Goal: Task Accomplishment & Management: Manage account settings

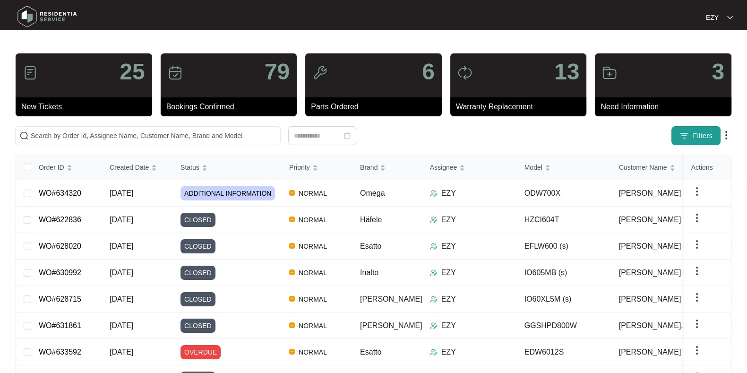
click at [695, 137] on span "Filters" at bounding box center [703, 136] width 20 height 10
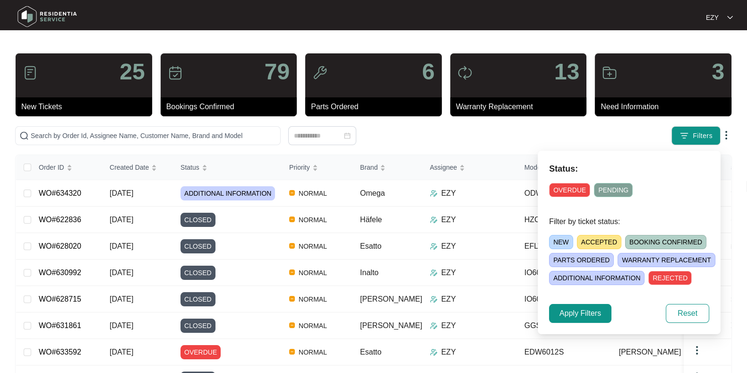
click at [556, 237] on span "NEW" at bounding box center [561, 242] width 24 height 14
click at [569, 315] on span "Apply Filters" at bounding box center [581, 313] width 42 height 11
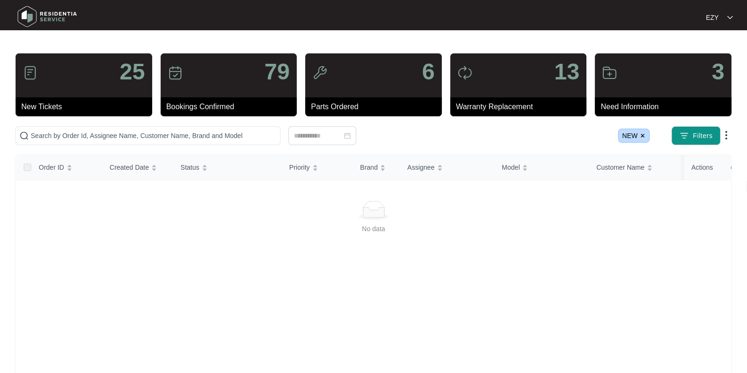
click at [643, 136] on img at bounding box center [643, 136] width 6 height 6
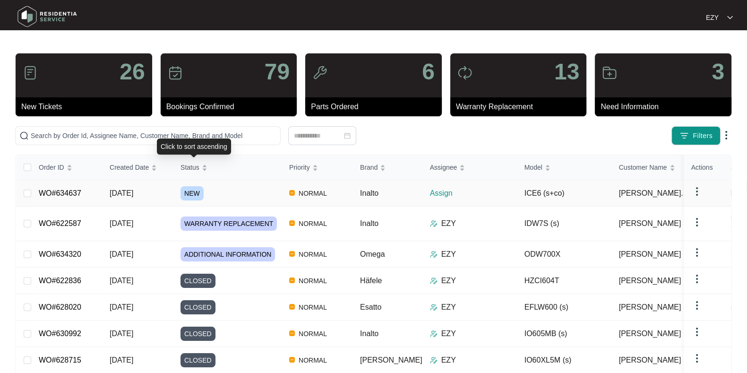
click at [253, 191] on div "NEW" at bounding box center [231, 193] width 101 height 14
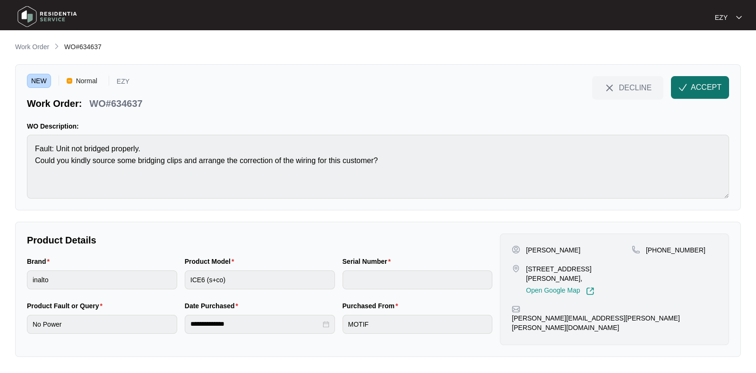
click at [708, 93] on span "ACCEPT" at bounding box center [706, 87] width 31 height 11
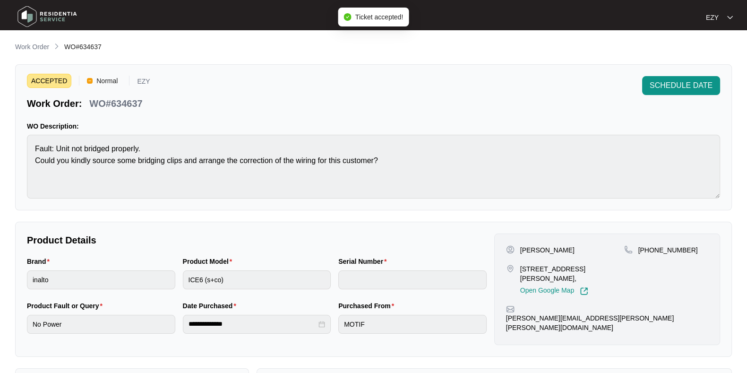
click at [111, 100] on p "WO#634637" at bounding box center [115, 103] width 53 height 13
copy div "WO#634637 SCHEDULE DATE"
click at [303, 43] on div "Work Order WO#634637" at bounding box center [373, 47] width 717 height 11
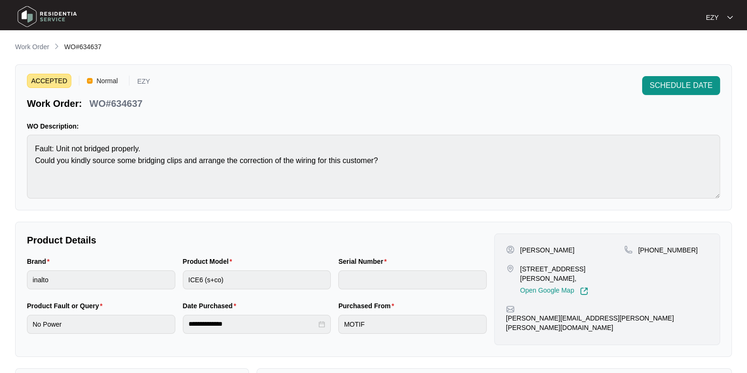
click at [26, 136] on div "ACCEPTED Normal EZY Work Order: WO#634637 SCHEDULE DATE WO Description: Fault: …" at bounding box center [373, 137] width 717 height 146
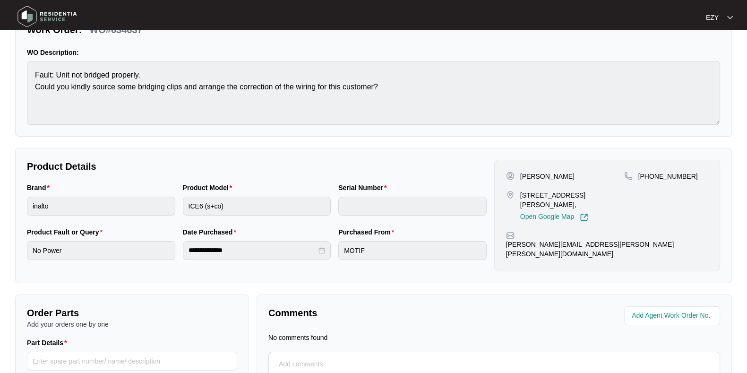
scroll to position [73, 0]
click at [527, 176] on p "[PERSON_NAME]" at bounding box center [547, 176] width 54 height 9
copy p "[PERSON_NAME]"
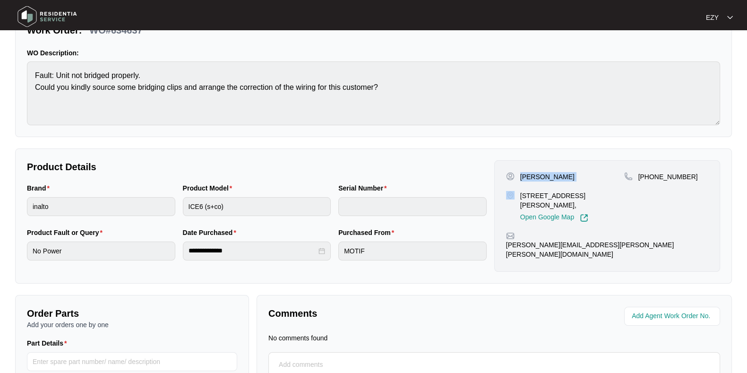
click at [527, 176] on p "[PERSON_NAME]" at bounding box center [547, 176] width 54 height 9
drag, startPoint x: 691, startPoint y: 180, endPoint x: 651, endPoint y: 179, distance: 40.7
click at [651, 179] on div "[PHONE_NUMBER]" at bounding box center [666, 176] width 84 height 9
copy p "383911900"
click at [651, 179] on p "[PHONE_NUMBER]" at bounding box center [669, 176] width 60 height 9
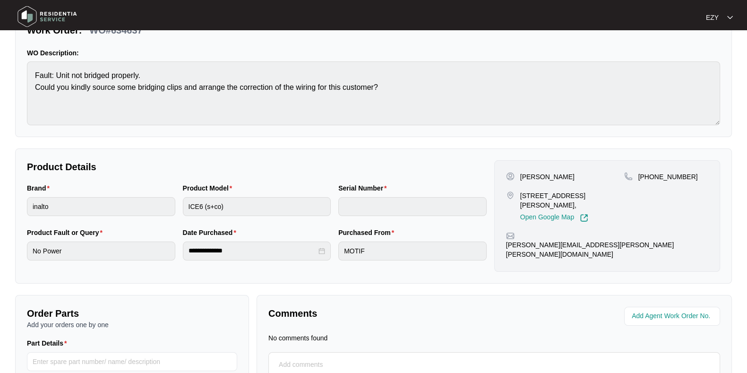
scroll to position [90, 0]
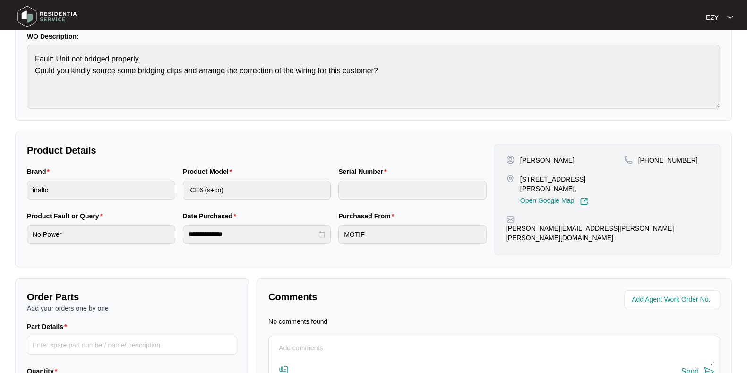
click at [525, 183] on p "[STREET_ADDRESS][PERSON_NAME]," at bounding box center [572, 183] width 104 height 19
copy p "[STREET_ADDRESS][PERSON_NAME],"
click at [525, 183] on p "[STREET_ADDRESS][PERSON_NAME]," at bounding box center [572, 183] width 104 height 19
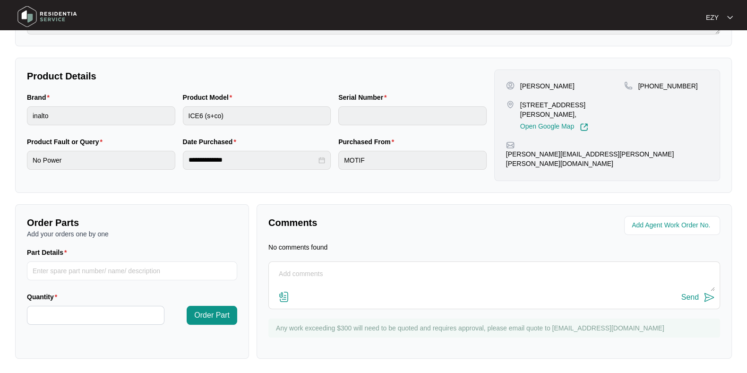
scroll to position [0, 0]
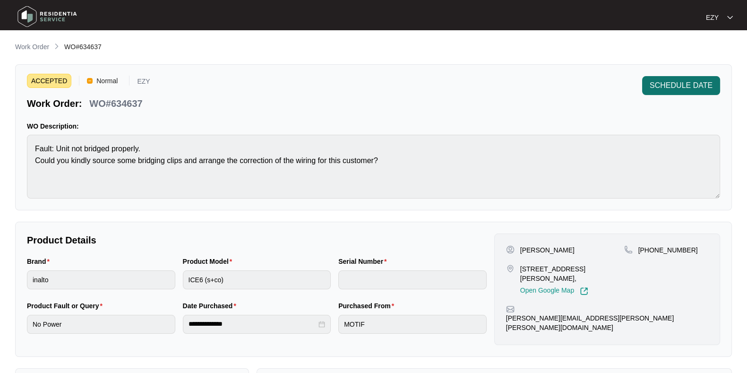
click at [667, 94] on button "SCHEDULE DATE" at bounding box center [681, 85] width 78 height 19
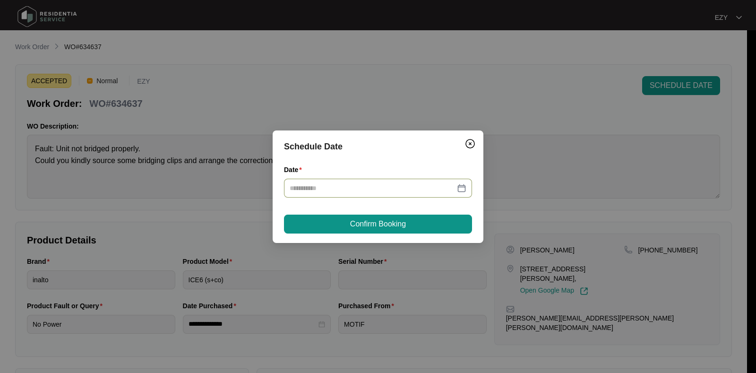
click at [390, 194] on div at bounding box center [378, 188] width 188 height 19
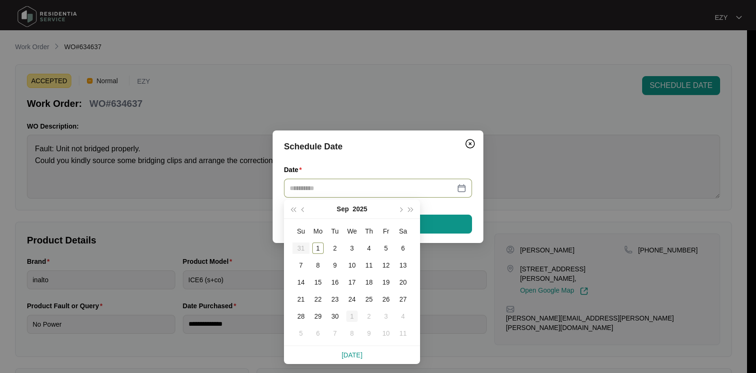
click at [351, 317] on div "1" at bounding box center [351, 316] width 11 height 11
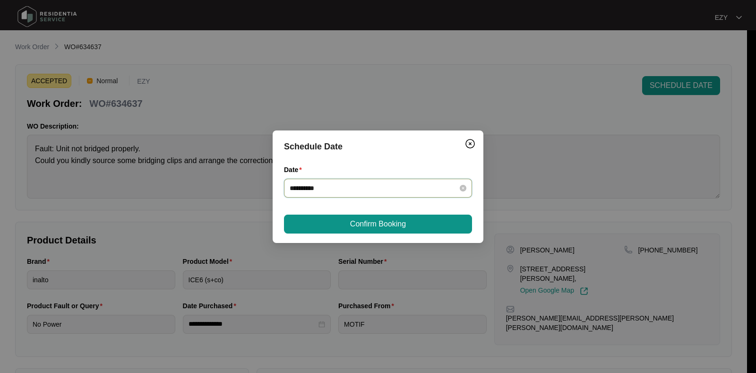
click at [369, 190] on input "**********" at bounding box center [372, 188] width 165 height 10
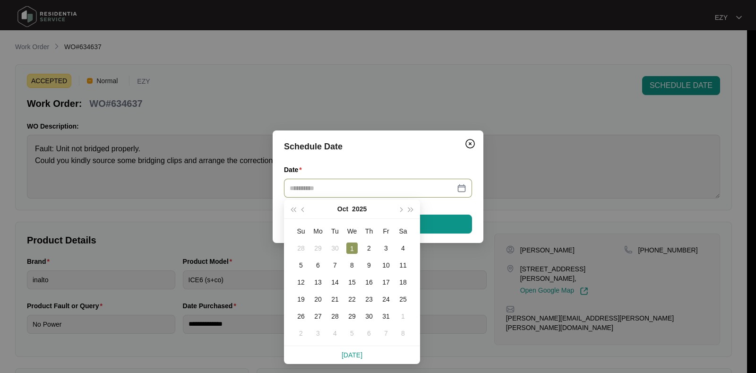
type input "**********"
click at [350, 245] on div "1" at bounding box center [351, 247] width 11 height 11
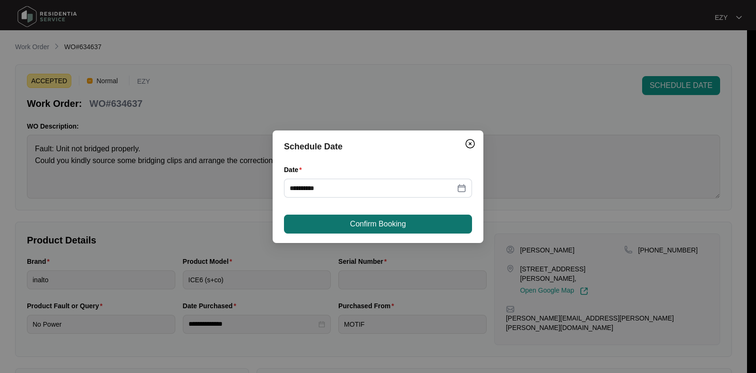
click at [363, 218] on span "Confirm Booking" at bounding box center [378, 223] width 56 height 11
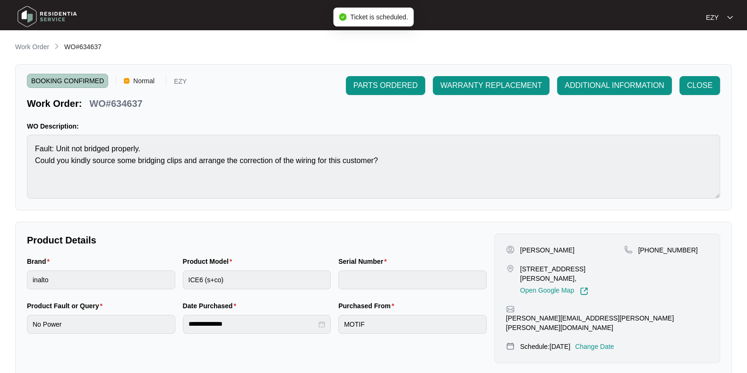
click at [613, 342] on p "Change Date" at bounding box center [594, 346] width 39 height 9
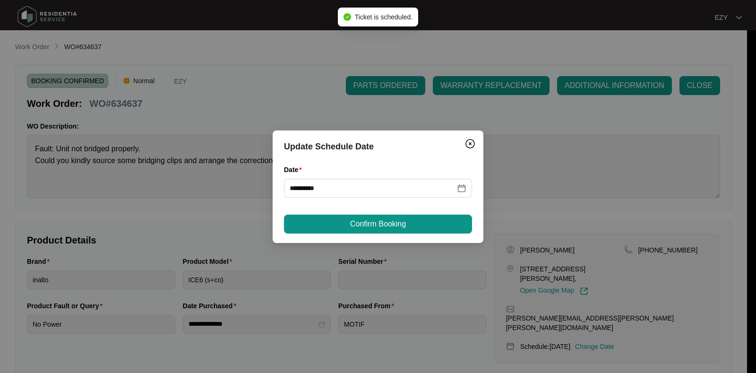
click at [398, 198] on div "**********" at bounding box center [378, 186] width 188 height 44
click at [398, 196] on div "**********" at bounding box center [378, 188] width 188 height 19
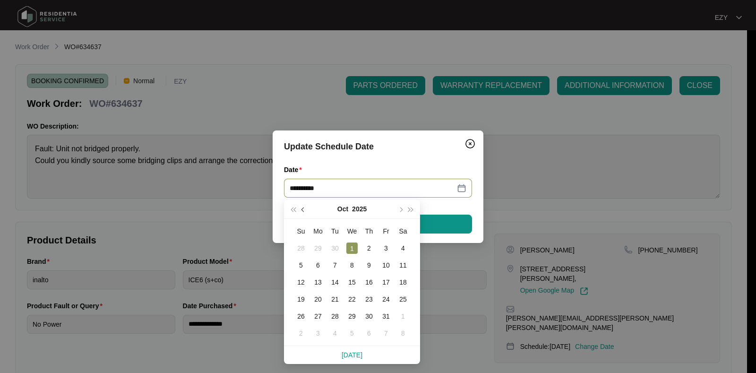
click at [302, 211] on button "button" at bounding box center [303, 208] width 10 height 19
type input "**********"
click at [354, 248] on div "3" at bounding box center [351, 247] width 11 height 11
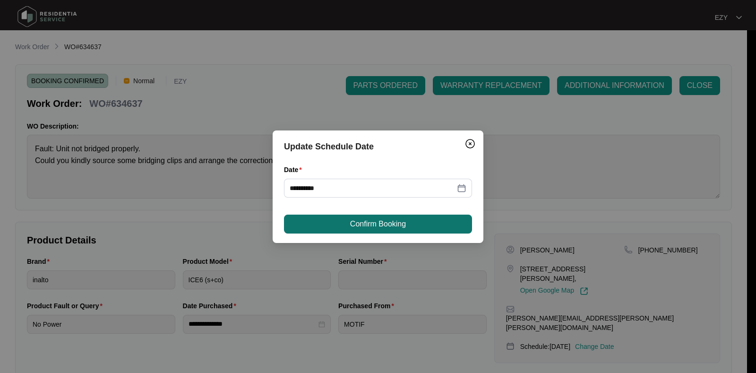
click at [374, 221] on span "Confirm Booking" at bounding box center [378, 223] width 56 height 11
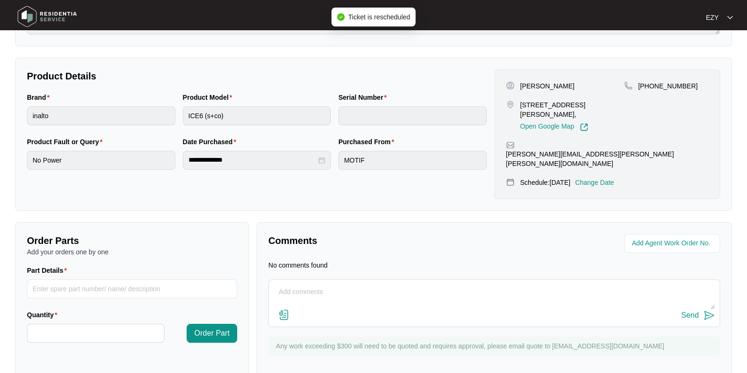
scroll to position [163, 0]
click at [363, 285] on textarea at bounding box center [494, 297] width 441 height 25
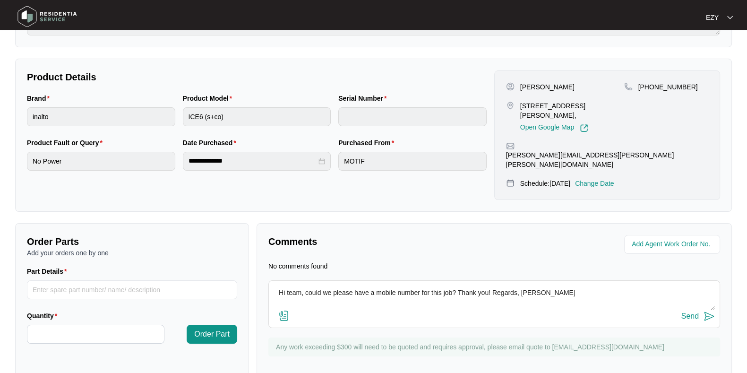
type textarea "Hi team, could we please have a mobile number for this job? Thank you! Regards,…"
click at [688, 312] on div "Send" at bounding box center [690, 316] width 17 height 9
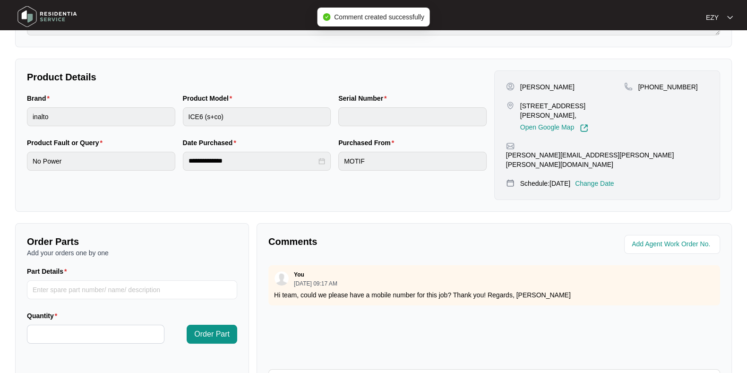
scroll to position [0, 0]
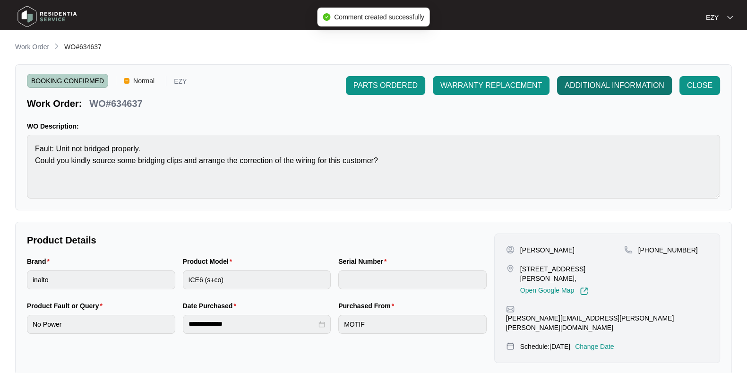
click at [600, 92] on button "ADDITIONAL INFORMATION" at bounding box center [614, 85] width 115 height 19
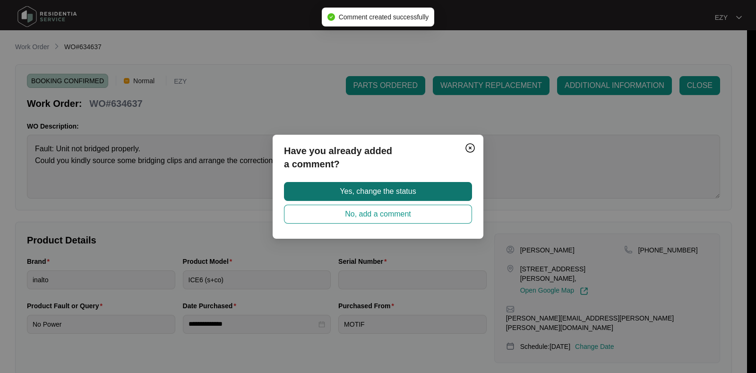
click at [364, 191] on span "Yes, change the status" at bounding box center [378, 191] width 76 height 11
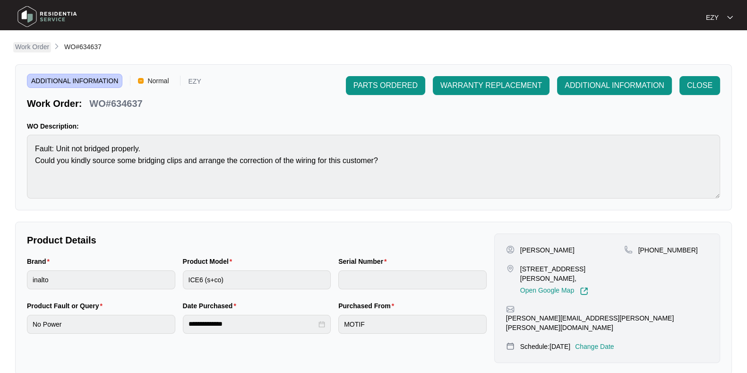
click at [40, 43] on p "Work Order" at bounding box center [32, 46] width 34 height 9
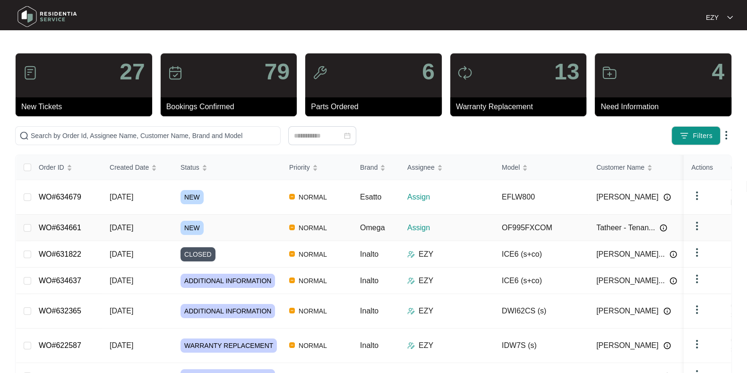
click at [274, 221] on div "NEW" at bounding box center [231, 228] width 101 height 14
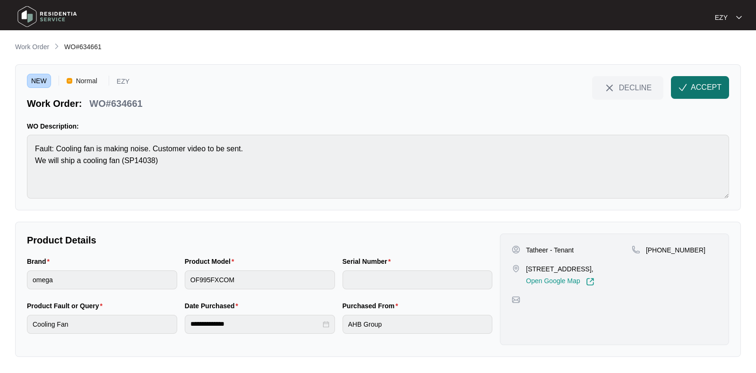
click at [697, 84] on span "ACCEPT" at bounding box center [706, 87] width 31 height 11
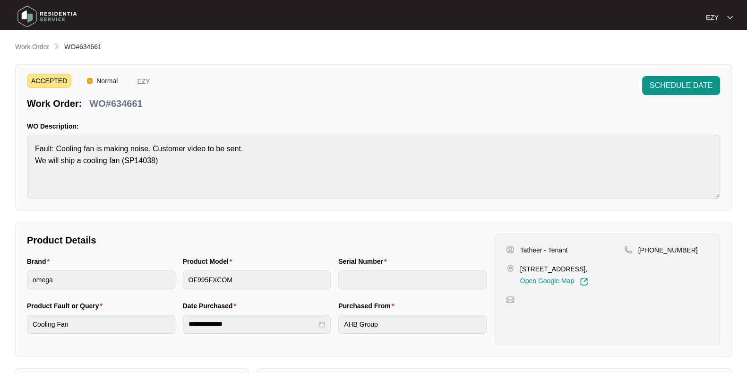
click at [114, 102] on p "WO#634661" at bounding box center [115, 103] width 53 height 13
copy div "WO#634661 SCHEDULE DATE"
click at [526, 249] on p "Tatheer - Tenant" at bounding box center [544, 249] width 48 height 9
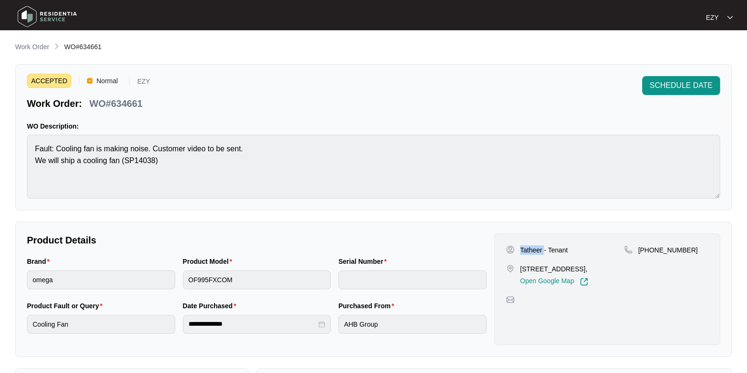
click at [526, 249] on p "Tatheer - Tenant" at bounding box center [544, 249] width 48 height 9
copy p "Tatheer"
click at [541, 271] on p "[STREET_ADDRESS]," at bounding box center [554, 268] width 68 height 9
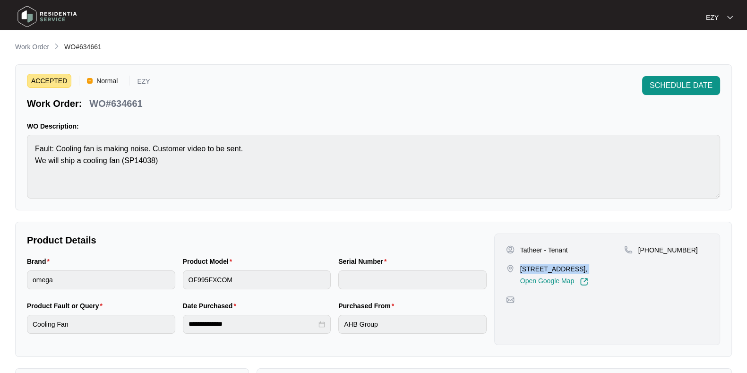
copy p "[STREET_ADDRESS],"
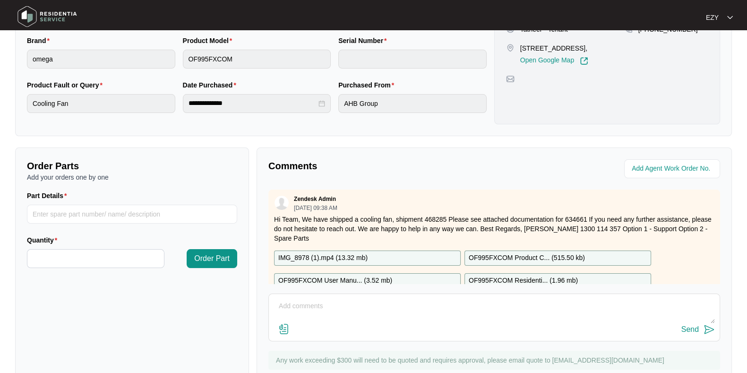
scroll to position [99, 0]
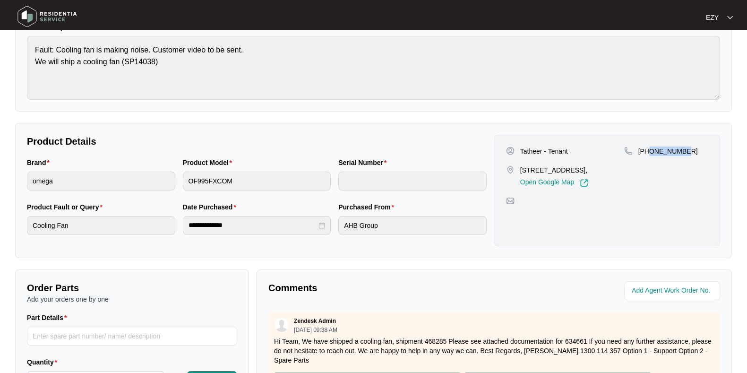
drag, startPoint x: 707, startPoint y: 155, endPoint x: 650, endPoint y: 155, distance: 56.7
click at [650, 155] on div "[PHONE_NUMBER]" at bounding box center [666, 167] width 84 height 41
copy p "452519281"
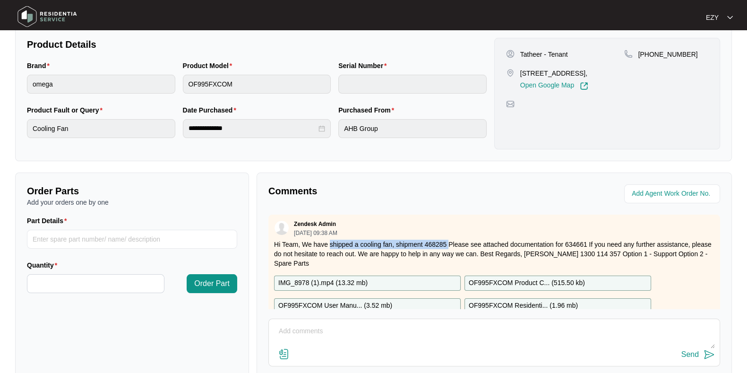
drag, startPoint x: 331, startPoint y: 244, endPoint x: 449, endPoint y: 241, distance: 118.2
click at [449, 241] on p "Hi Team, We have shipped a cooling fan, shipment 468285 Please see attached doc…" at bounding box center [494, 254] width 440 height 28
copy p "shipped a cooling fan, shipment 468285"
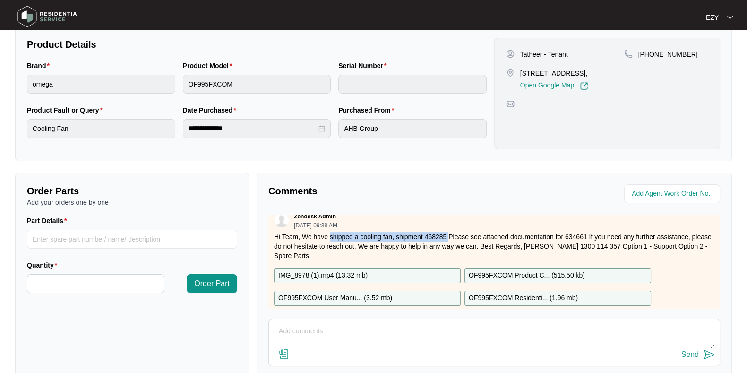
scroll to position [26, 0]
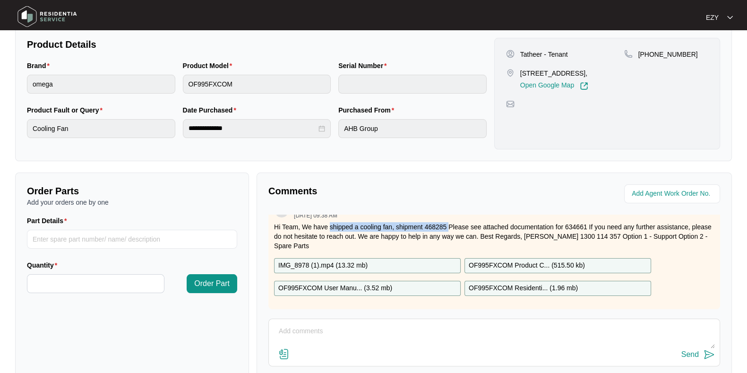
click at [397, 258] on div "IMG_8978 (1).mp4 ( 13.32 mb )" at bounding box center [367, 265] width 187 height 15
click at [400, 281] on div "OF995FXCOM User Manu... ( 3.52 mb )" at bounding box center [367, 288] width 187 height 15
click at [499, 260] on p "OF995FXCOM Product C... ( 515.50 kb )" at bounding box center [527, 265] width 116 height 10
click at [504, 283] on p "OF995FXCOM Residenti... ( 1.96 mb )" at bounding box center [523, 288] width 109 height 10
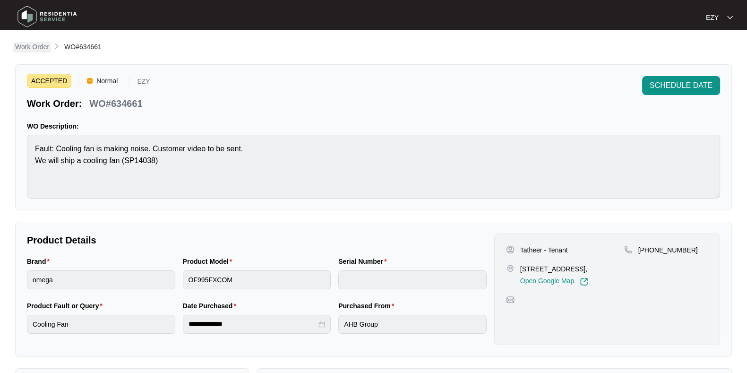
click at [39, 46] on p "Work Order" at bounding box center [32, 46] width 34 height 9
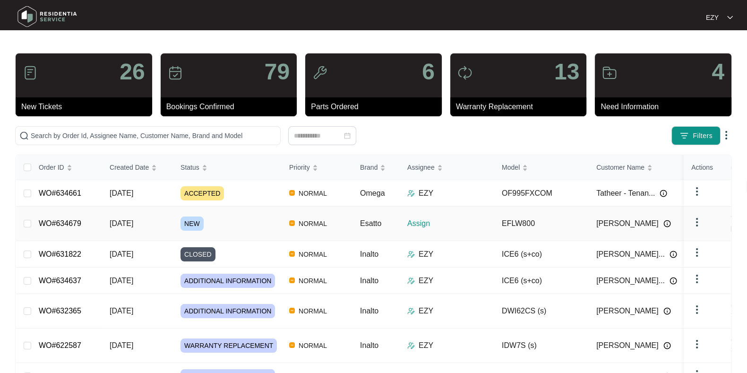
click at [239, 220] on div "NEW" at bounding box center [231, 223] width 101 height 14
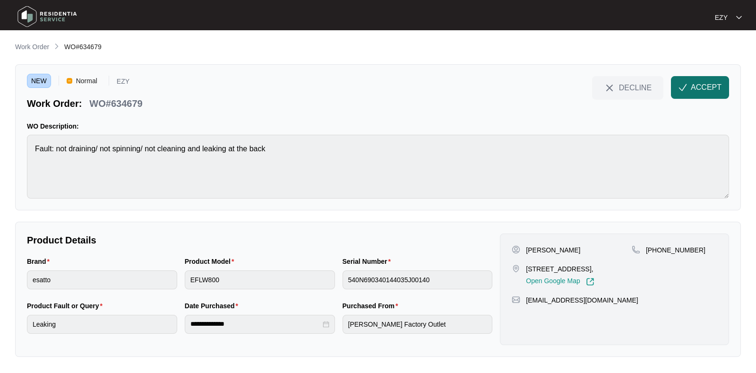
click at [686, 84] on img "button" at bounding box center [683, 87] width 9 height 9
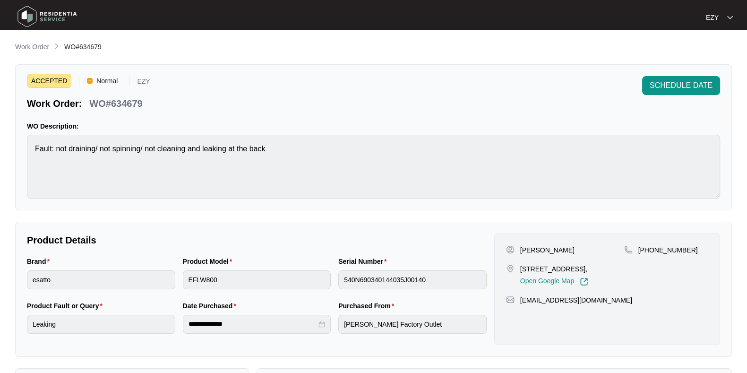
click at [105, 102] on p "WO#634679" at bounding box center [115, 103] width 53 height 13
copy div "WO#634679 SCHEDULE DATE"
click at [524, 254] on p "[PERSON_NAME]" at bounding box center [547, 249] width 54 height 9
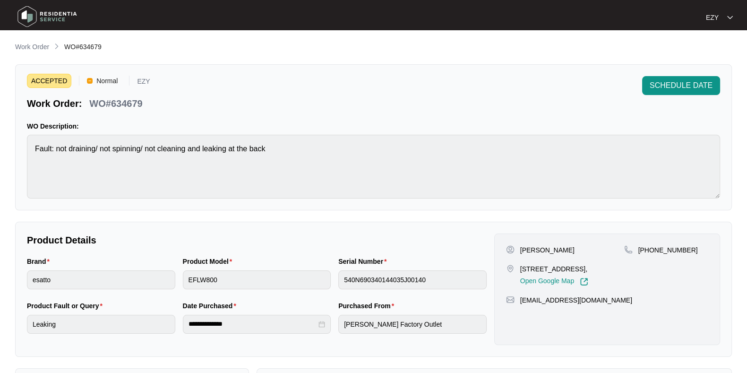
click at [524, 254] on p "[PERSON_NAME]" at bounding box center [547, 249] width 54 height 9
click at [536, 264] on p "[STREET_ADDRESS]," at bounding box center [554, 268] width 68 height 9
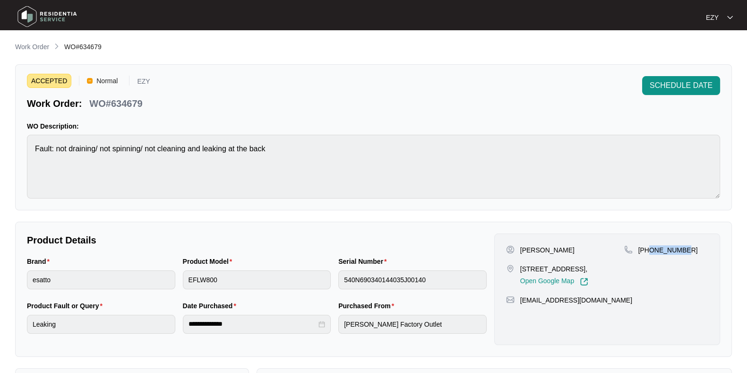
drag, startPoint x: 699, startPoint y: 259, endPoint x: 649, endPoint y: 254, distance: 50.7
click at [649, 254] on div "[PHONE_NUMBER]" at bounding box center [666, 265] width 84 height 41
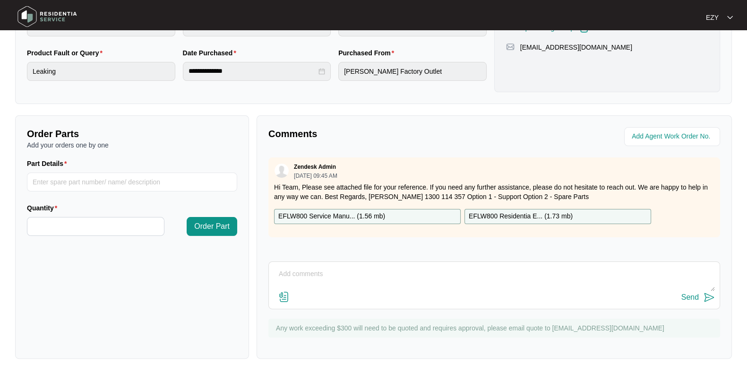
click at [356, 219] on p "EFLW800 Service Manu... ( 1.56 mb )" at bounding box center [331, 216] width 107 height 10
click at [503, 213] on p "EFLW800 Residentia E... ( 1.73 mb )" at bounding box center [521, 216] width 104 height 10
